Goal: Information Seeking & Learning: Learn about a topic

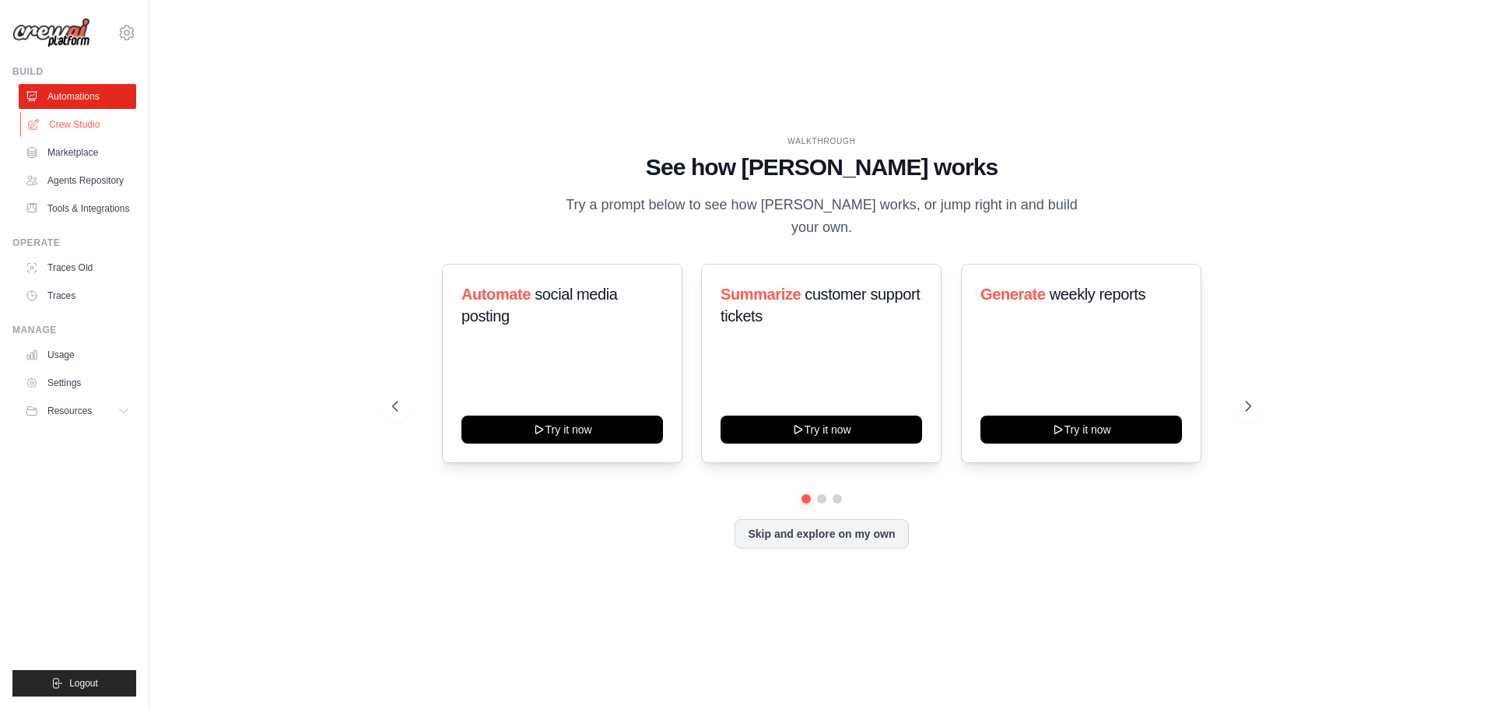
click at [77, 123] on link "Crew Studio" at bounding box center [78, 124] width 117 height 25
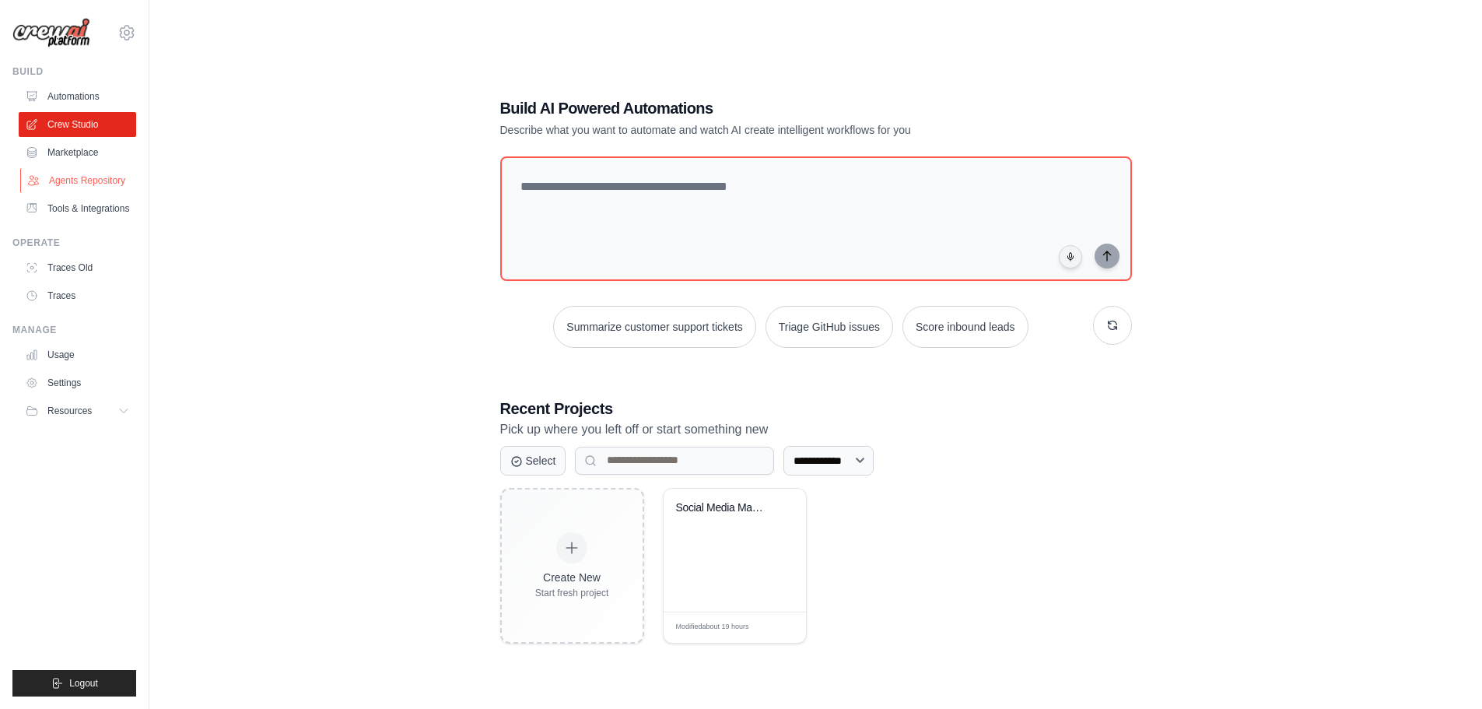
click at [68, 183] on link "Agents Repository" at bounding box center [78, 180] width 117 height 25
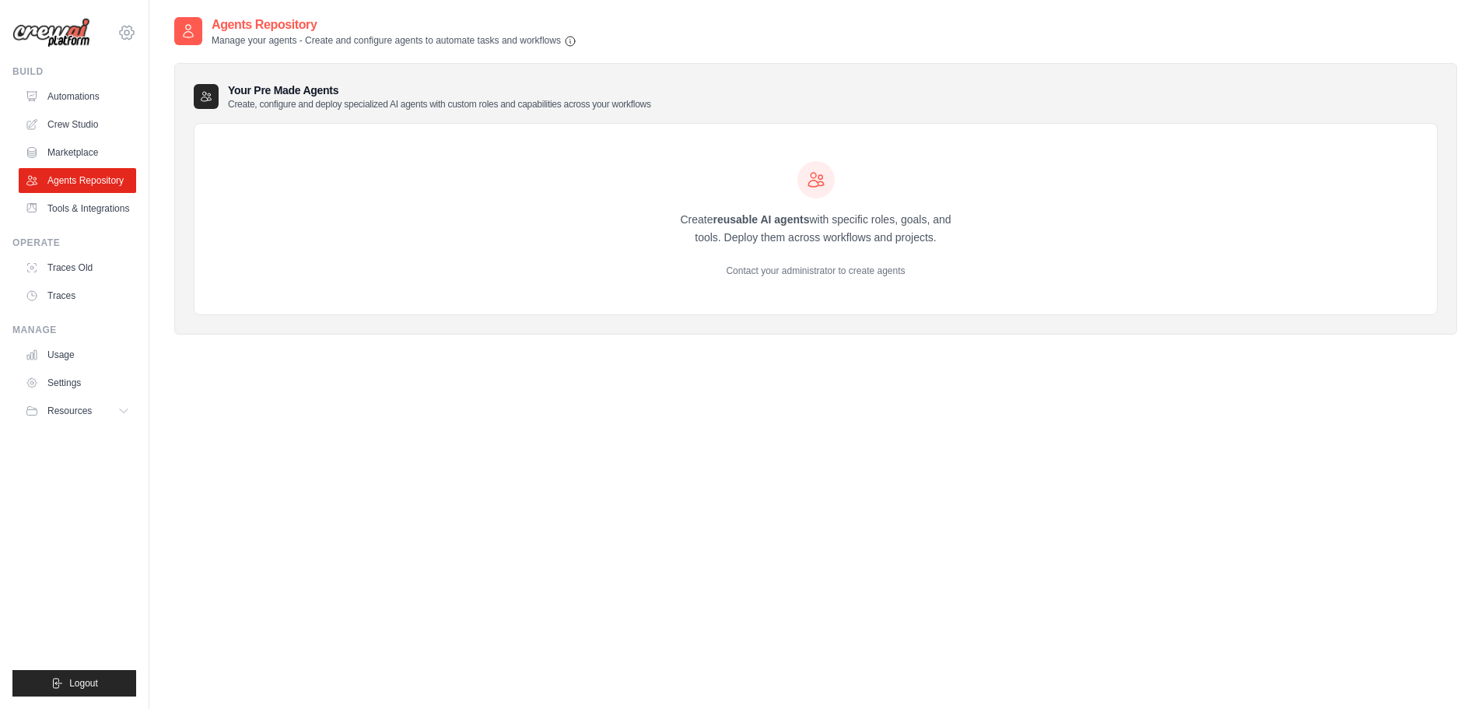
click at [127, 30] on icon at bounding box center [126, 32] width 5 height 5
click at [68, 100] on link "Automations" at bounding box center [78, 96] width 117 height 25
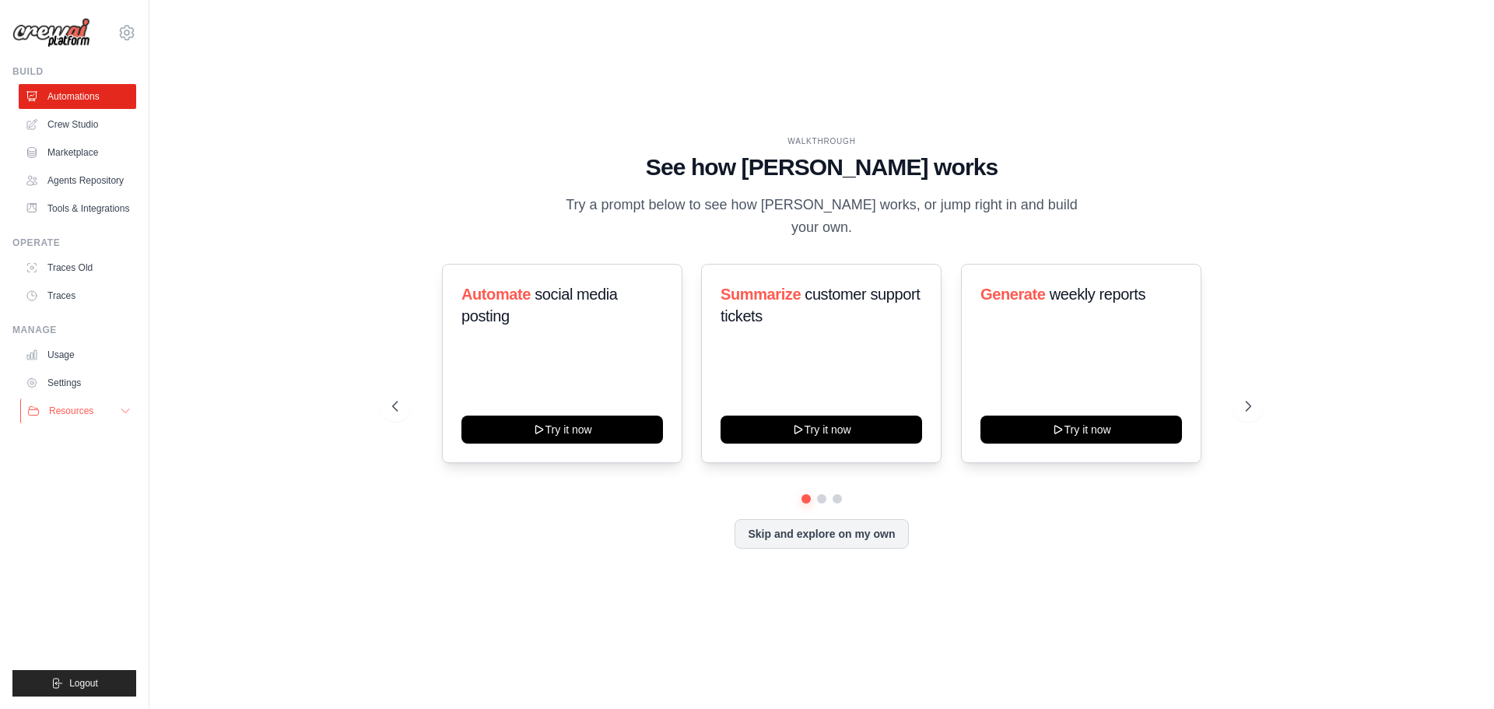
click at [116, 416] on button "Resources" at bounding box center [78, 410] width 117 height 25
click at [103, 505] on link "Video Tutorials" at bounding box center [84, 512] width 108 height 22
